Goal: Information Seeking & Learning: Learn about a topic

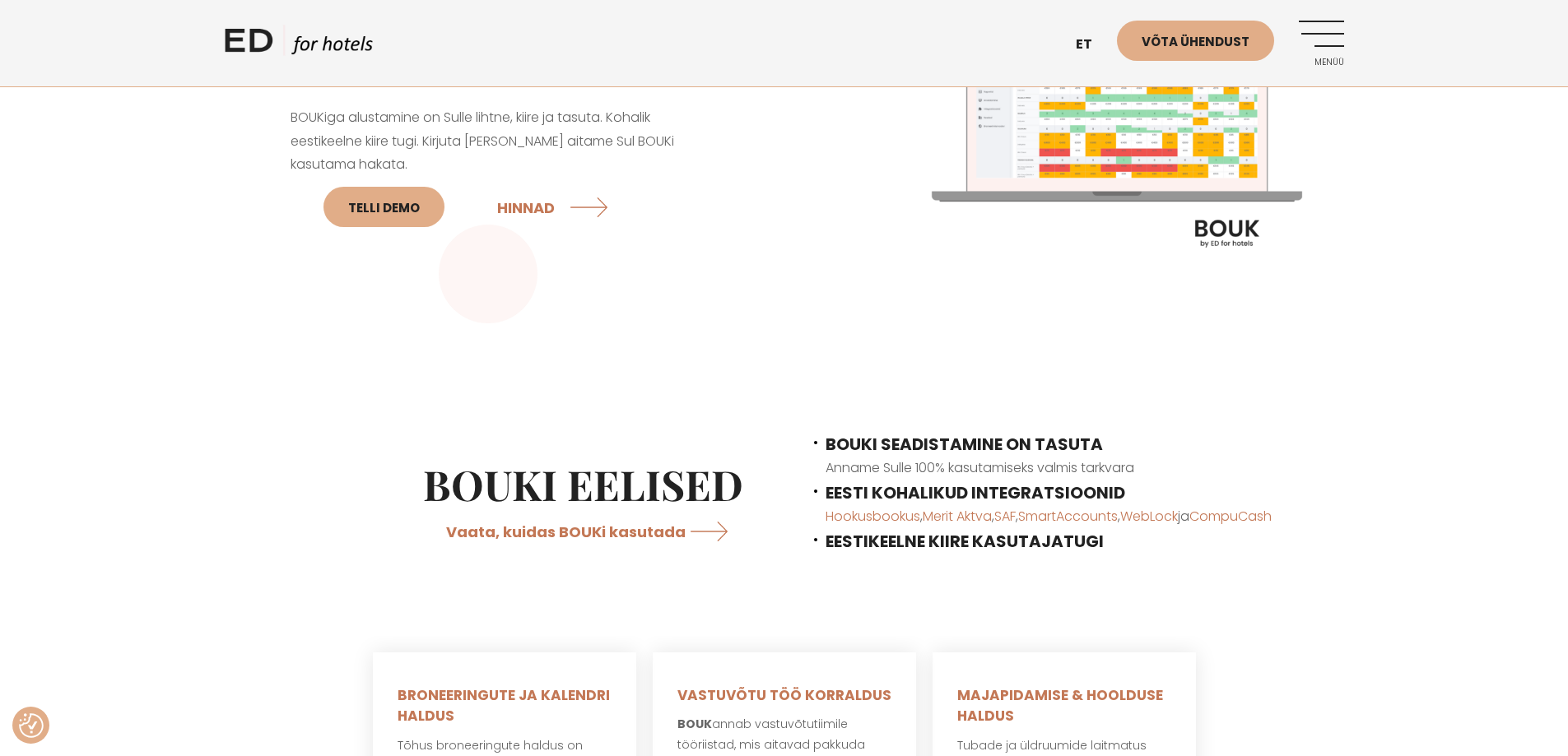
scroll to position [329, 0]
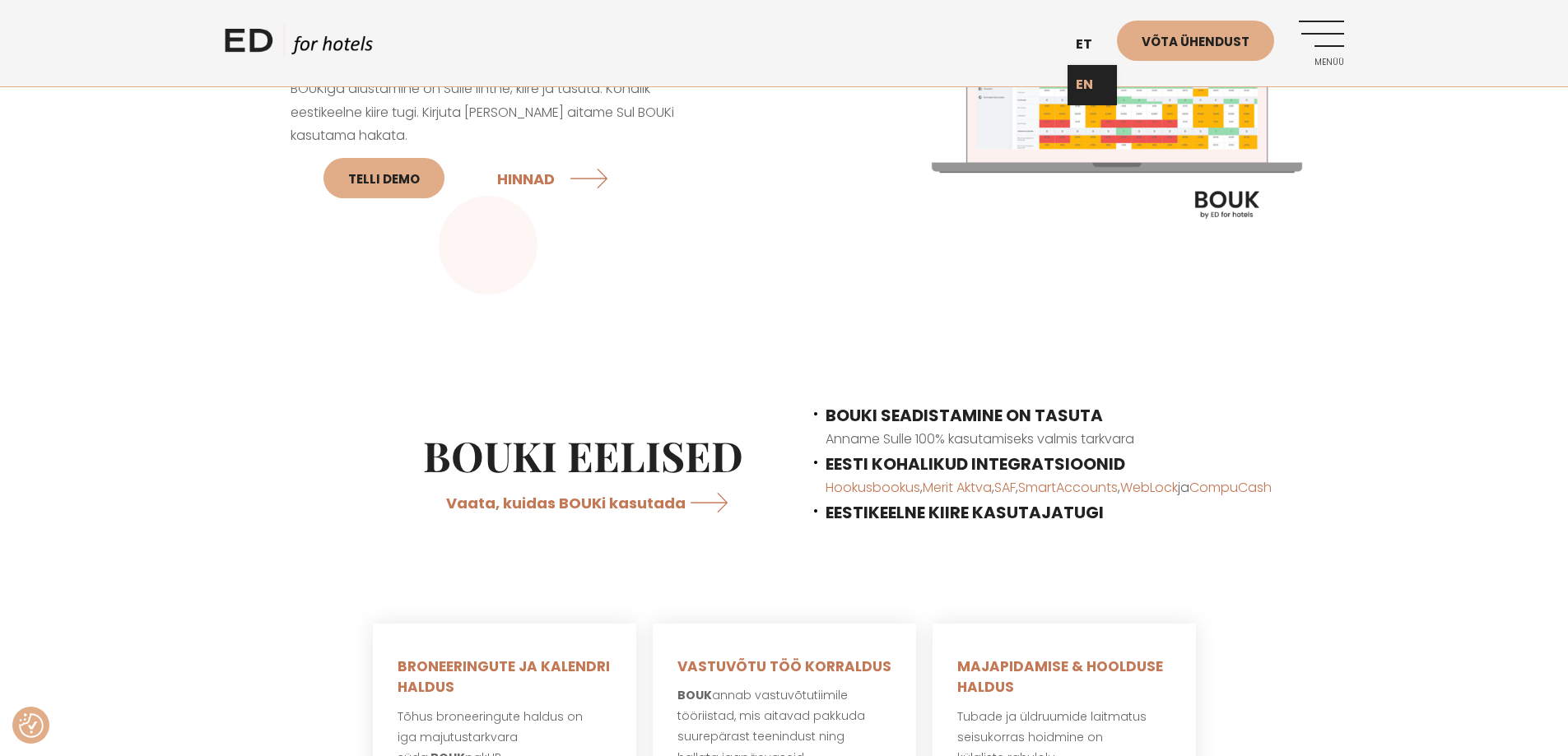
click at [1086, 78] on link "EN" at bounding box center [1092, 85] width 50 height 40
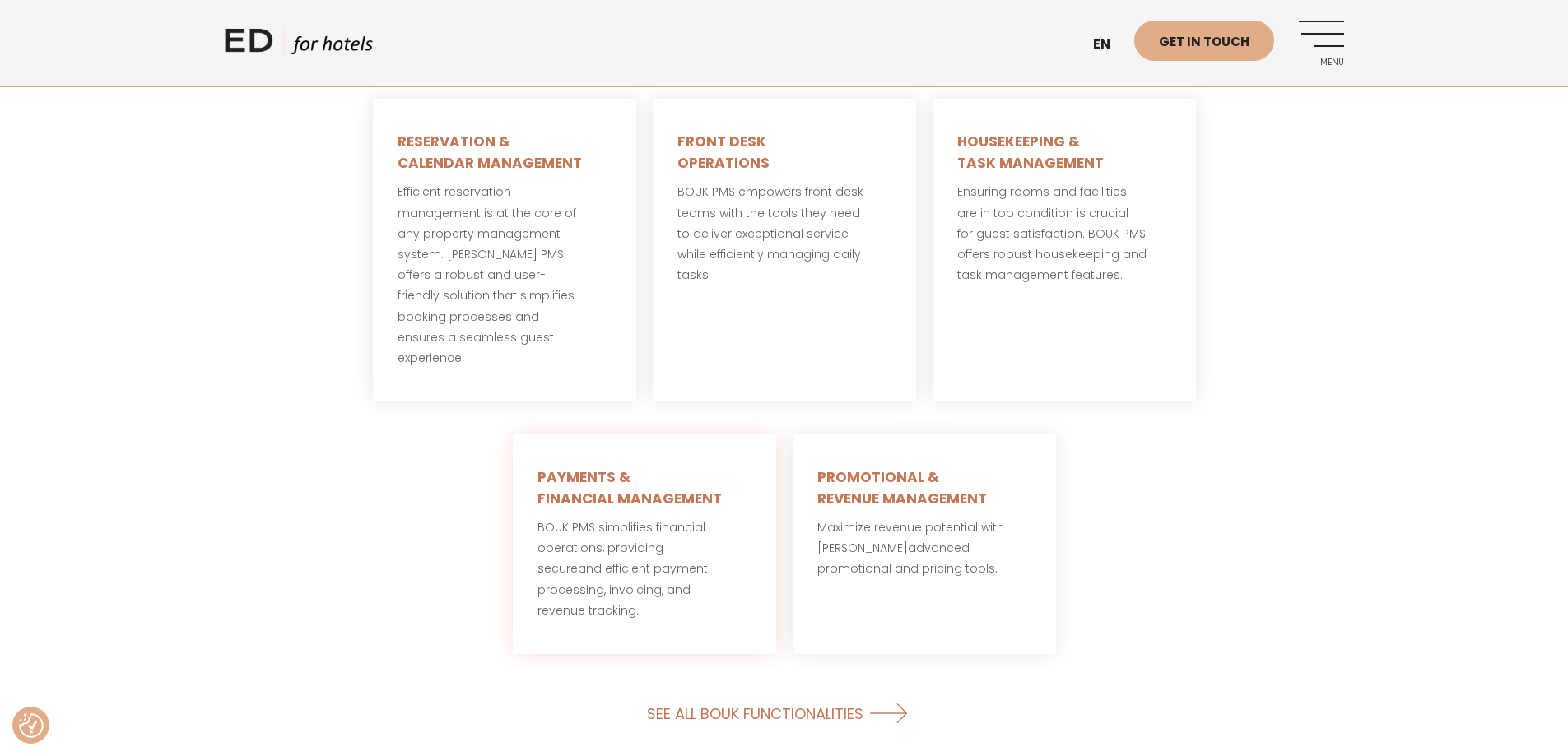
scroll to position [1070, 0]
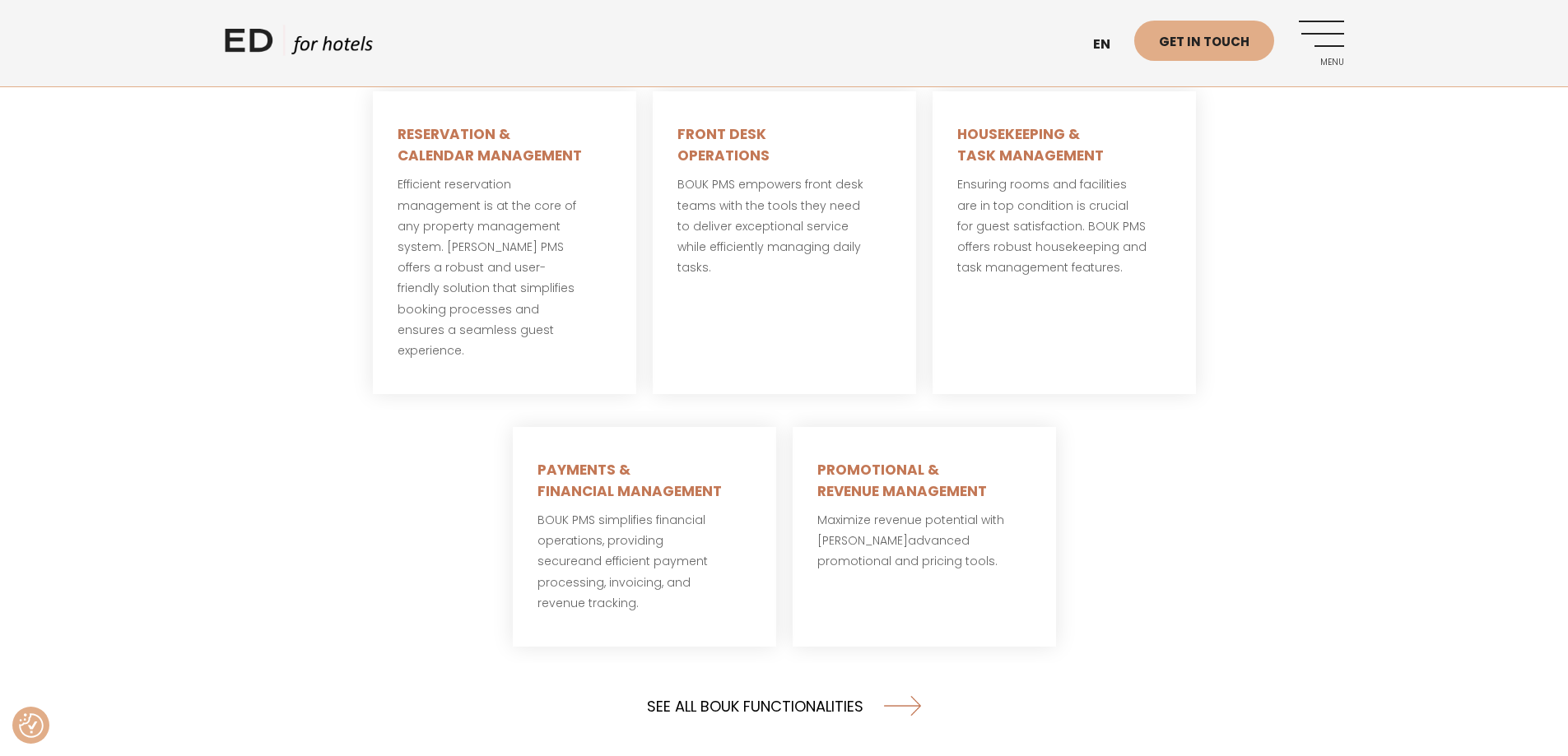
click at [771, 684] on link "SEE ALL BOUK FUNCTIONALITIES" at bounding box center [783, 705] width 274 height 44
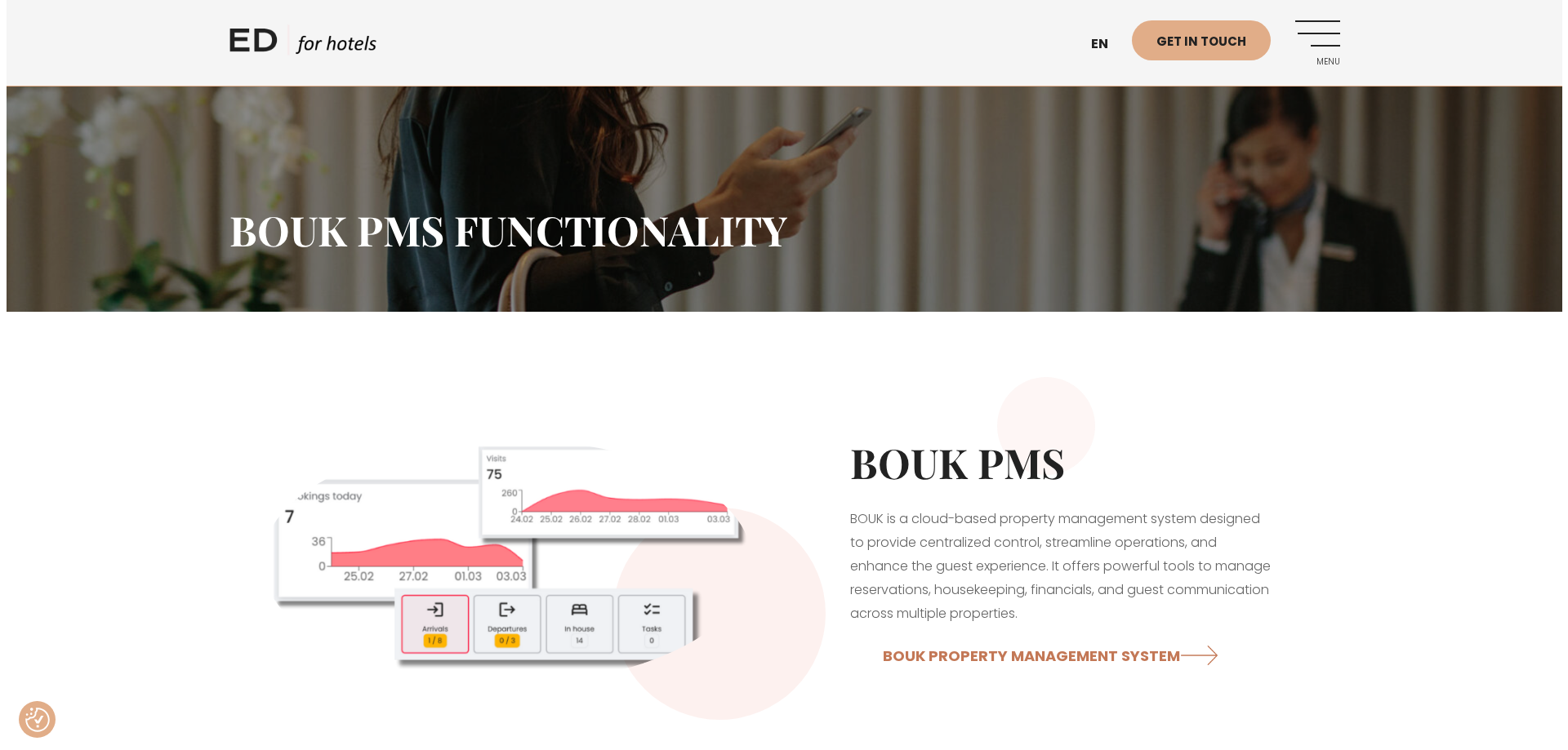
scroll to position [163, 0]
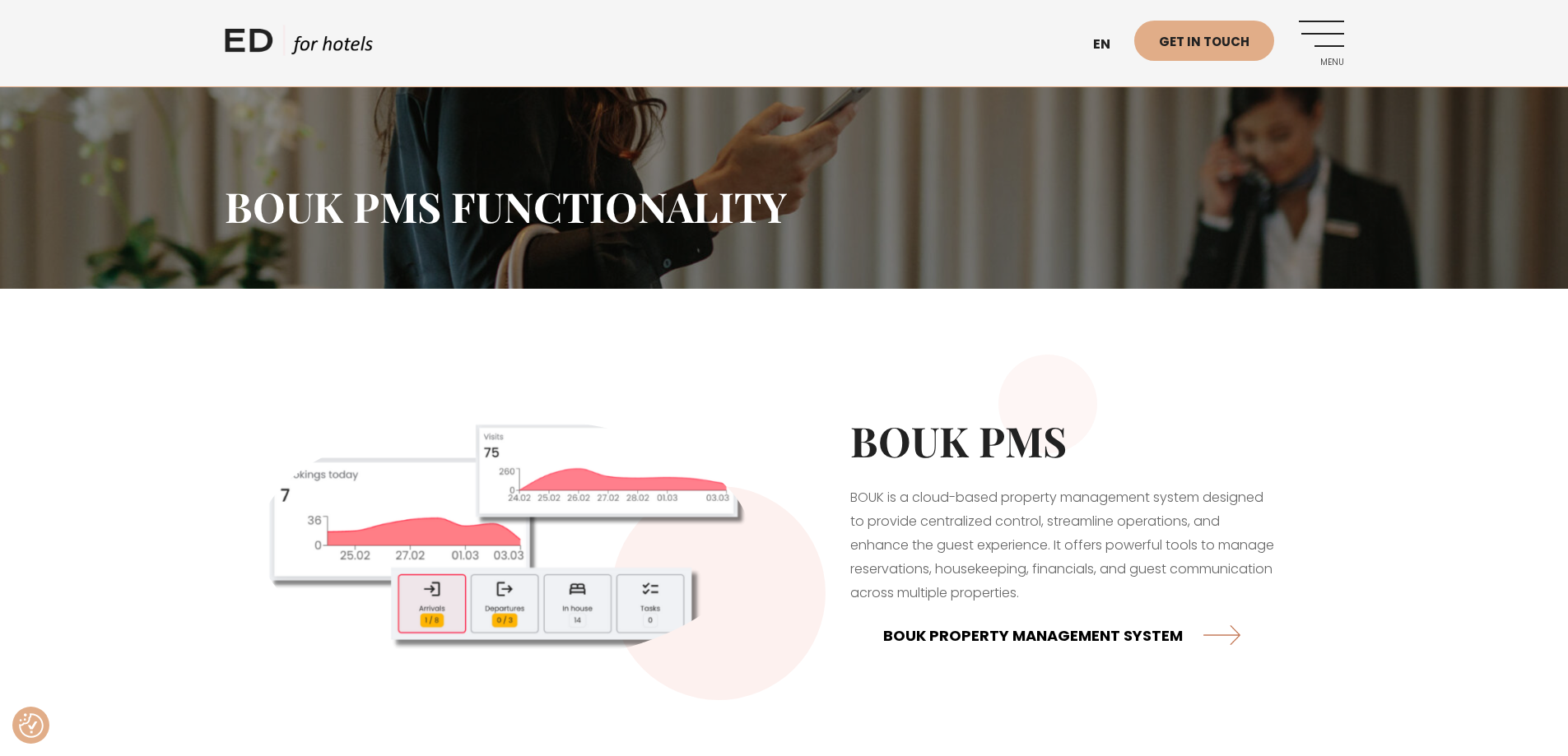
click at [966, 632] on link "BOUK PROPERTY MANAGEMENT SYSTEM" at bounding box center [1062, 635] width 357 height 44
click at [1334, 40] on link "Menu" at bounding box center [1321, 43] width 45 height 45
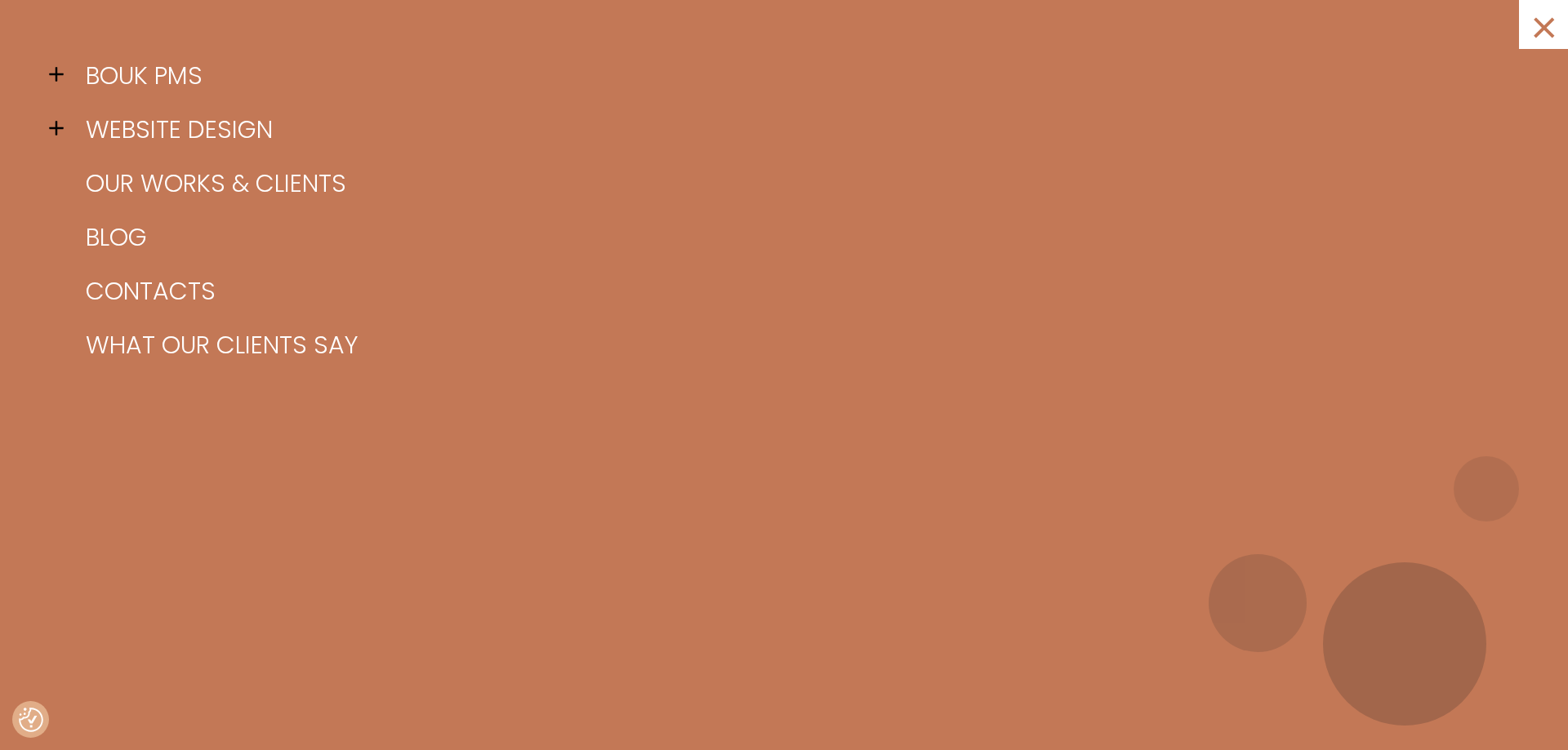
click at [58, 73] on span at bounding box center [61, 73] width 24 height 24
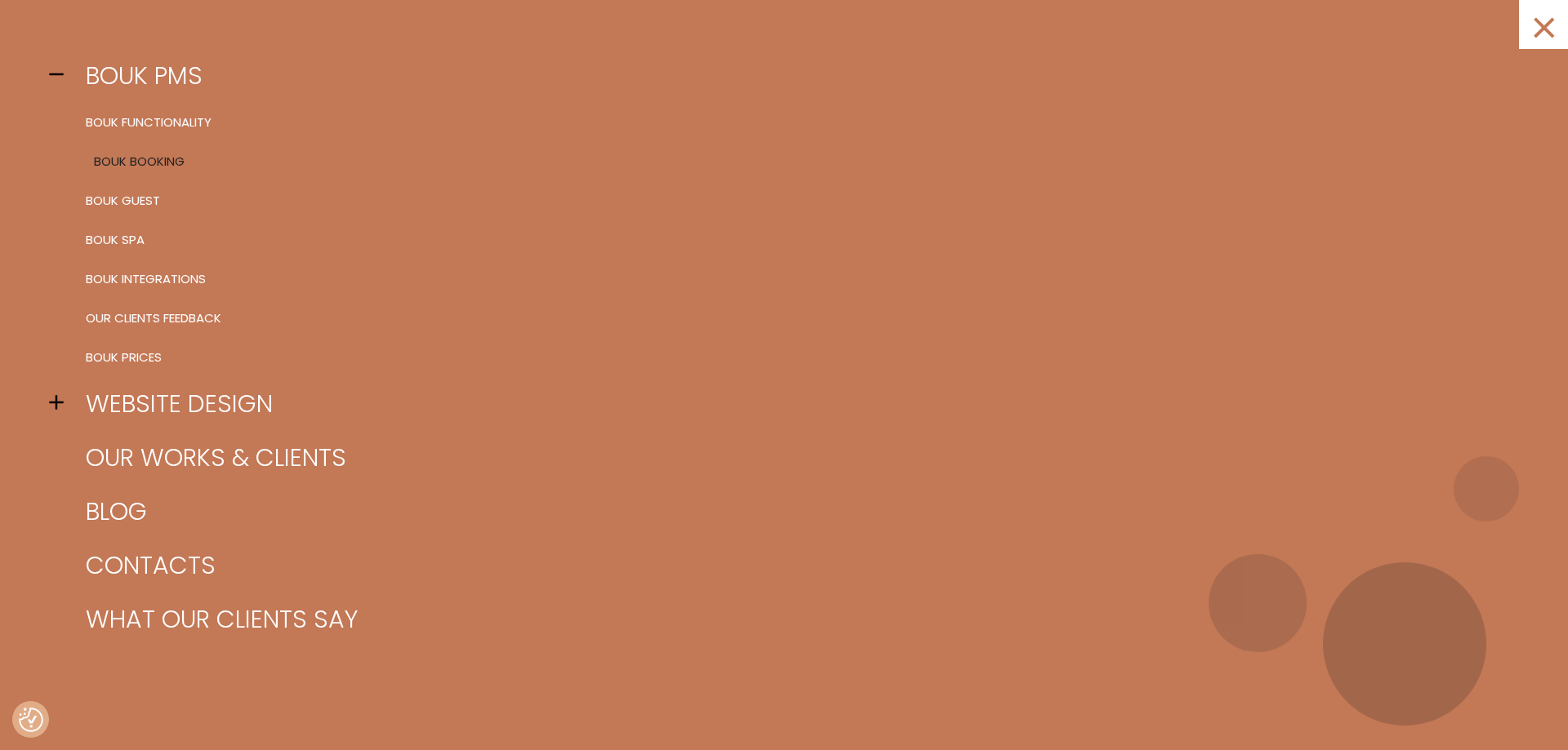
click at [143, 162] on link "BOUK Booking" at bounding box center [804, 161] width 1445 height 39
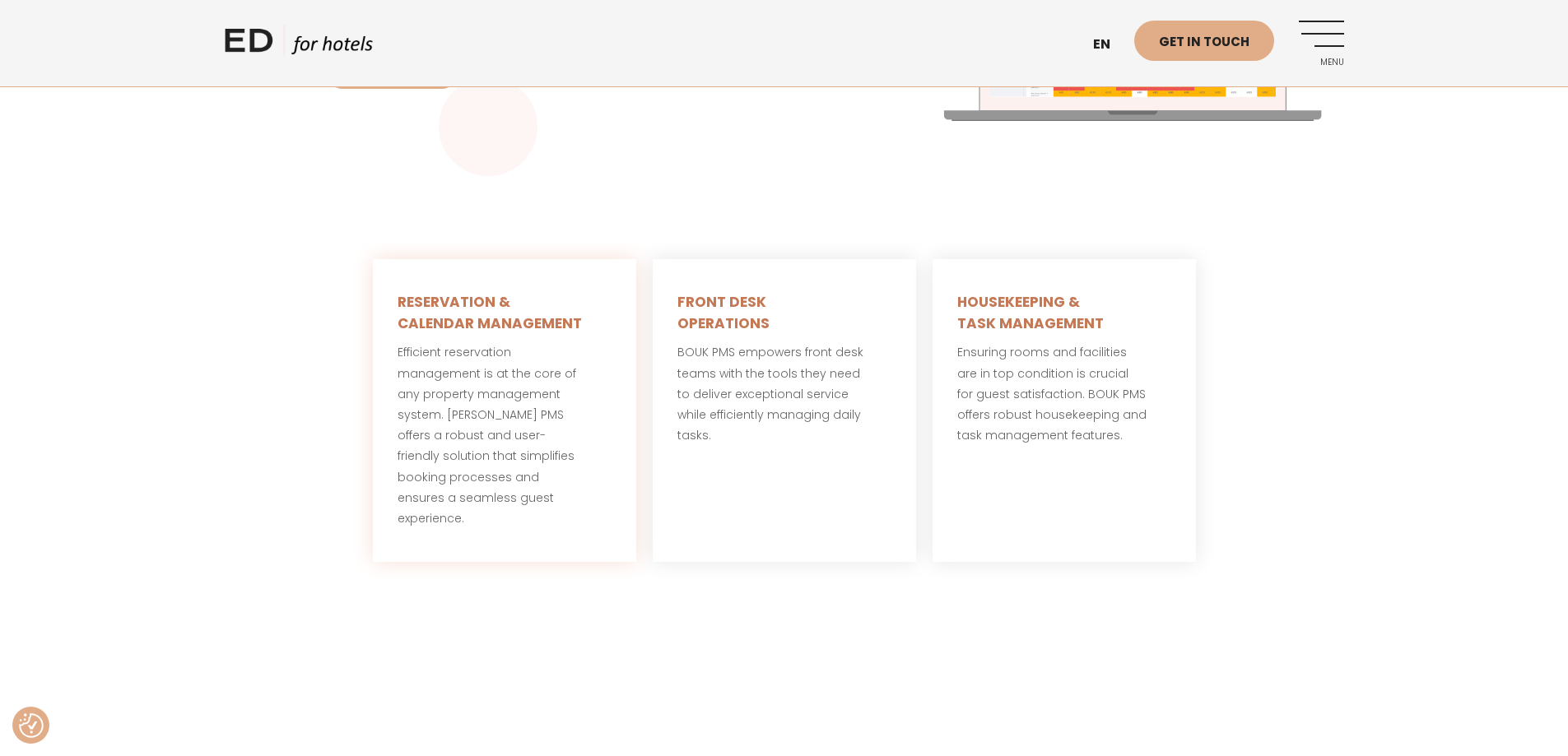
scroll to position [905, 0]
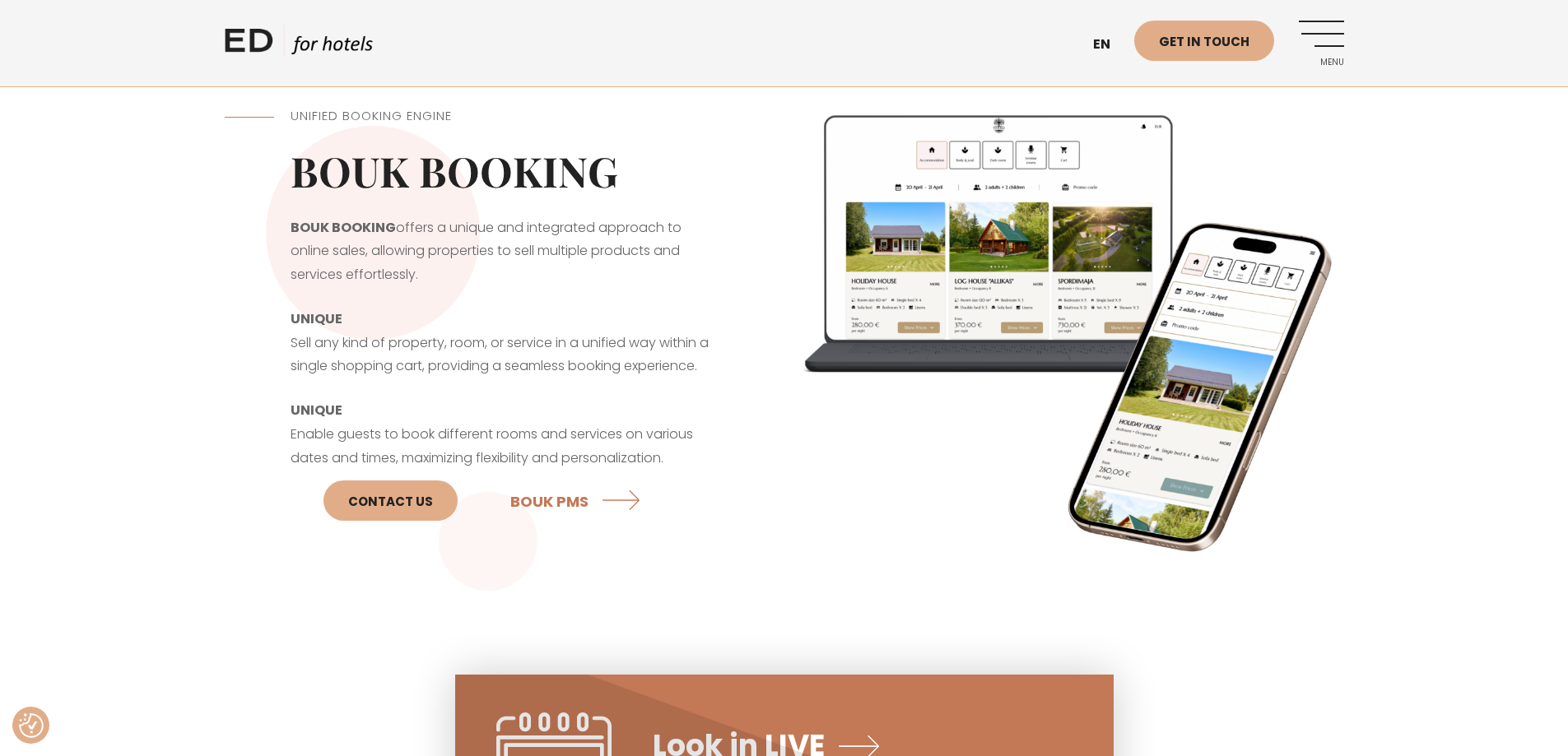
drag, startPoint x: 293, startPoint y: 220, endPoint x: 427, endPoint y: 274, distance: 144.5
click at [427, 274] on p "BOUK BOOKING offers a unique and integrated approach to online sales, allowing …" at bounding box center [504, 252] width 428 height 71
copy p "BOUK BOOKING offers a unique and integrated approach to online sales, allowing …"
